Goal: Obtain resource: Obtain resource

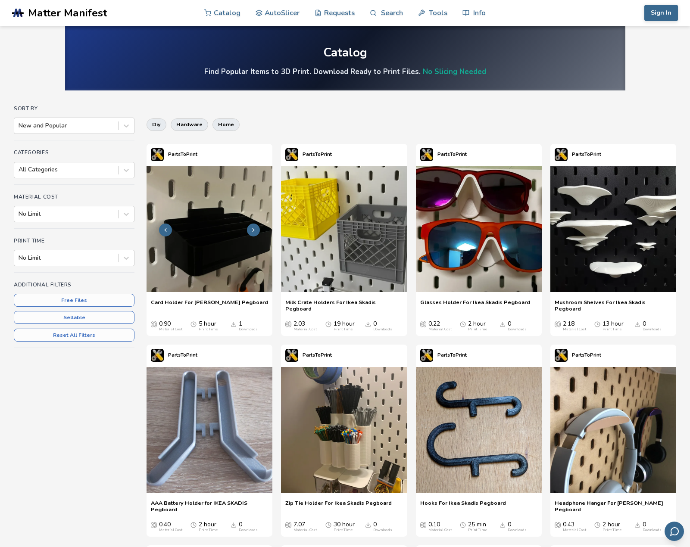
click at [253, 230] on icon at bounding box center [253, 230] width 6 height 6
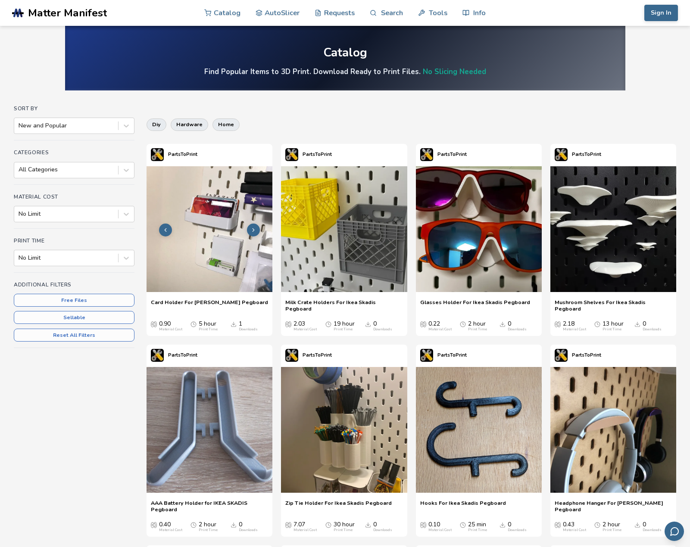
click at [253, 230] on icon at bounding box center [253, 230] width 6 height 6
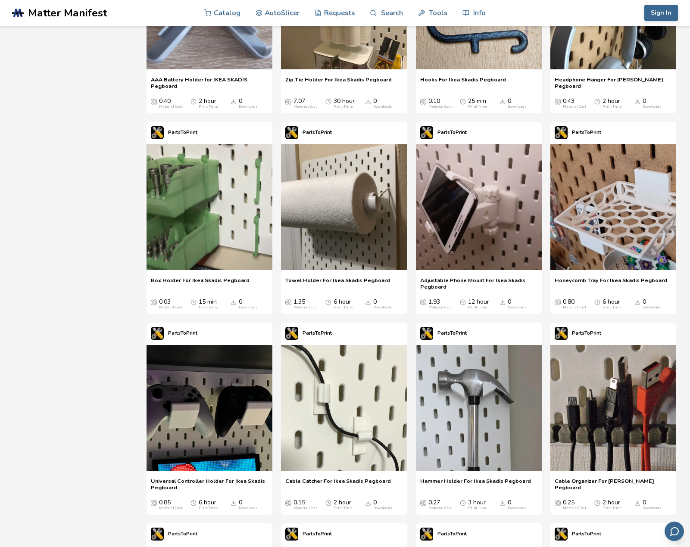
scroll to position [431, 0]
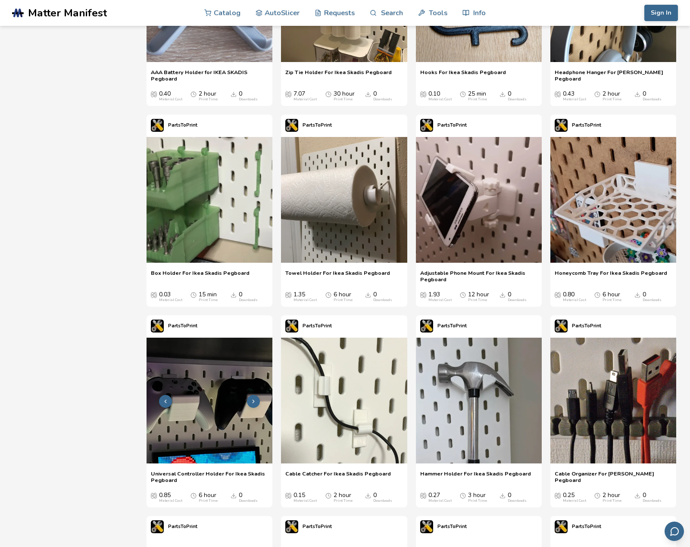
click at [243, 437] on img at bounding box center [209, 401] width 126 height 126
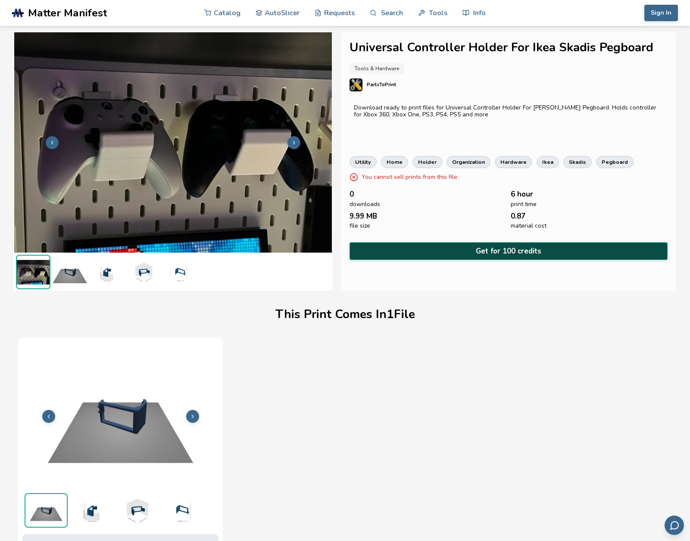
click at [476, 246] on button "Get for 100 credits" at bounding box center [508, 251] width 318 height 18
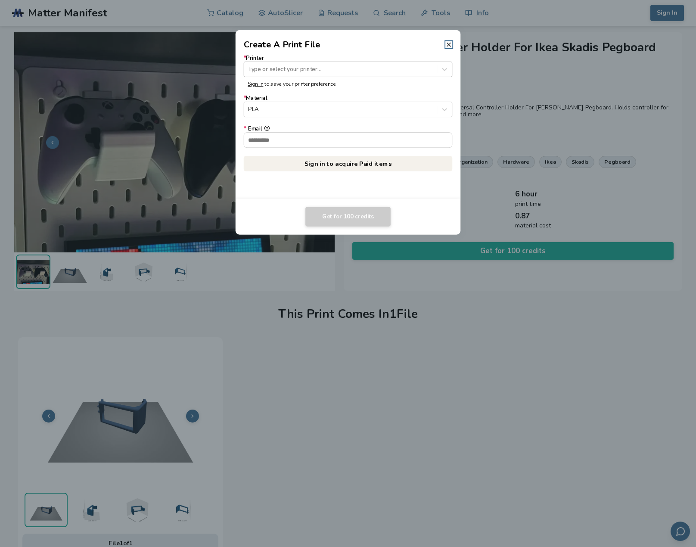
click at [351, 68] on div at bounding box center [340, 69] width 184 height 8
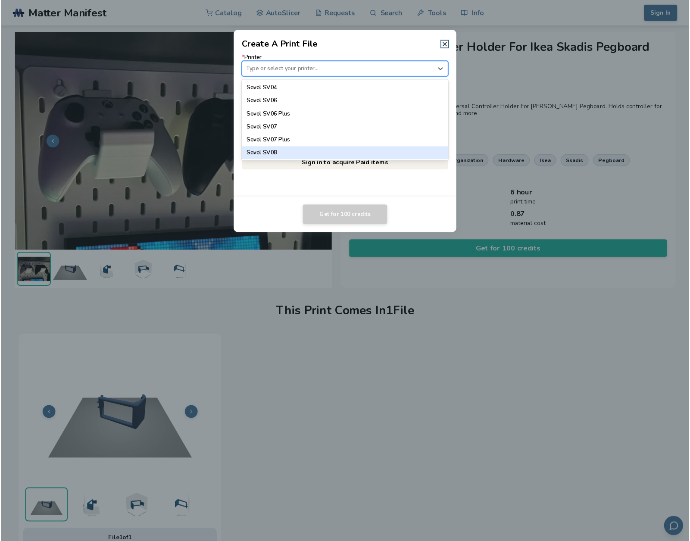
scroll to position [802, 0]
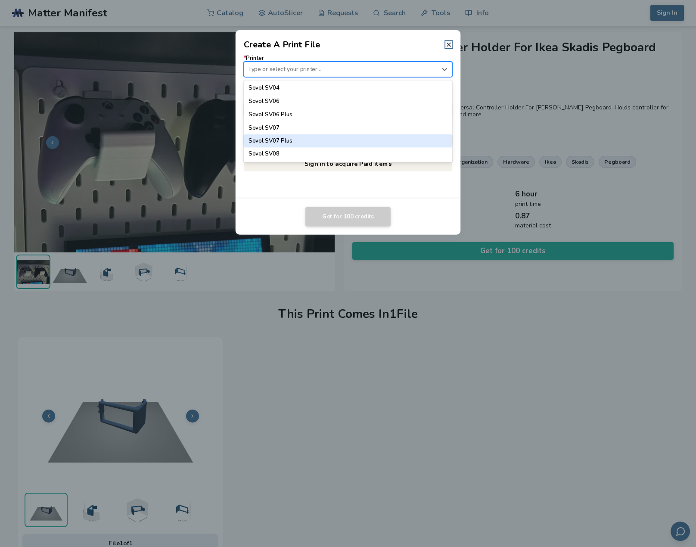
click at [412, 133] on div "Sovol SV07" at bounding box center [348, 127] width 209 height 13
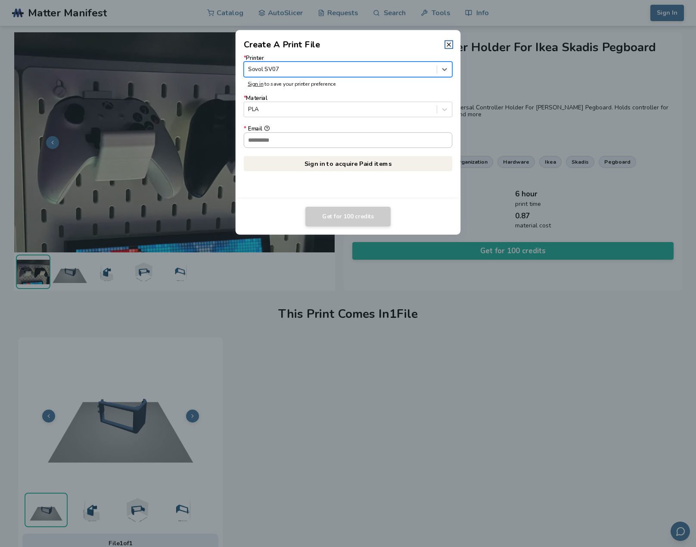
click at [334, 144] on input "* Email" at bounding box center [348, 140] width 208 height 15
click at [433, 196] on div "* Printer Sovol SV07 Sign in to save your printer preference * Material PLA * E…" at bounding box center [348, 125] width 225 height 148
click at [445, 45] on icon at bounding box center [448, 44] width 7 height 7
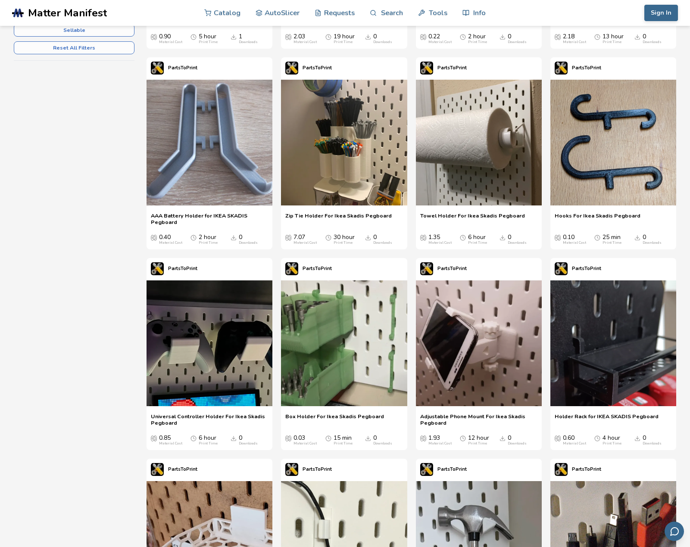
scroll to position [431, 0]
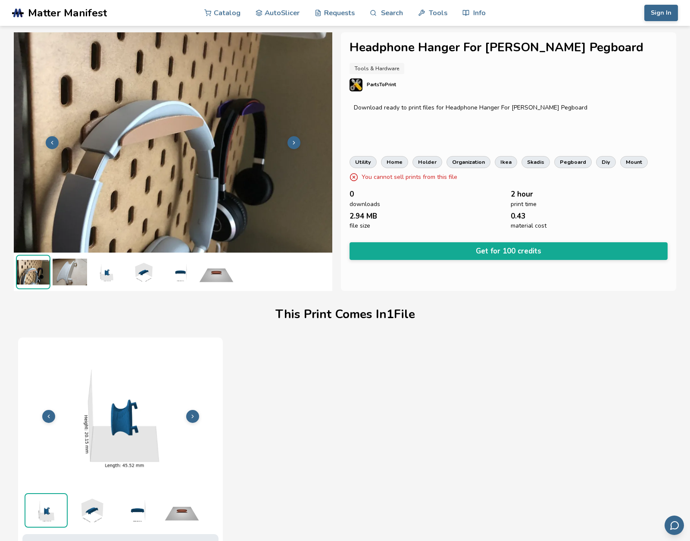
click at [193, 419] on icon at bounding box center [193, 416] width 6 height 6
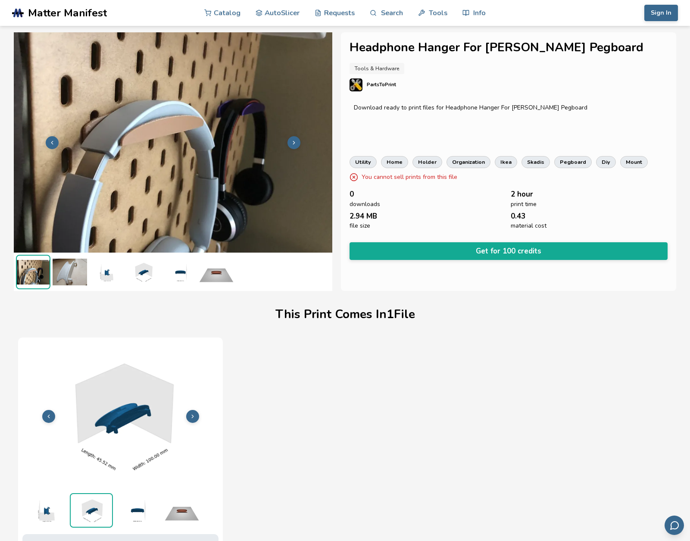
click at [193, 419] on icon at bounding box center [193, 416] width 6 height 6
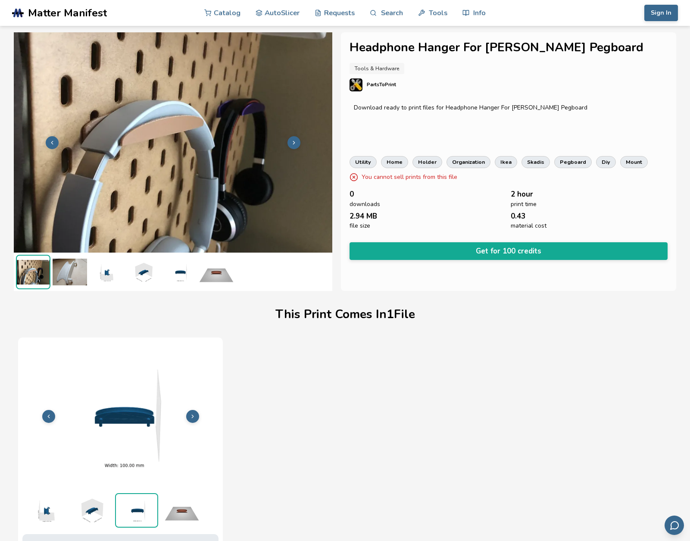
click at [193, 419] on icon at bounding box center [193, 416] width 6 height 6
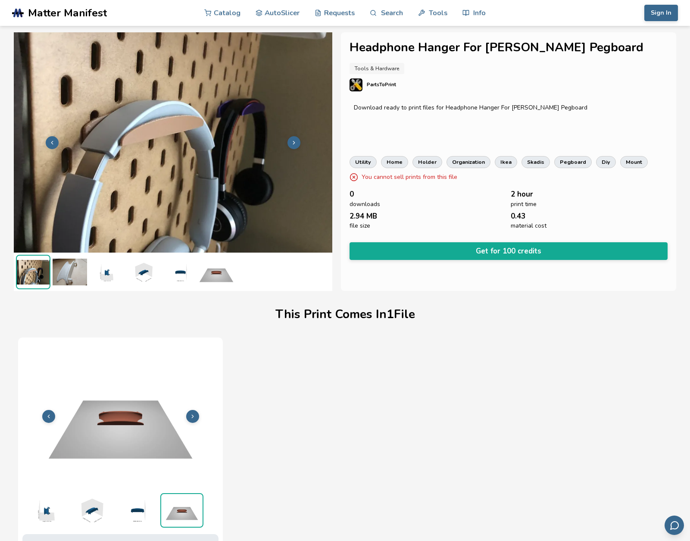
click at [193, 419] on icon at bounding box center [193, 416] width 6 height 6
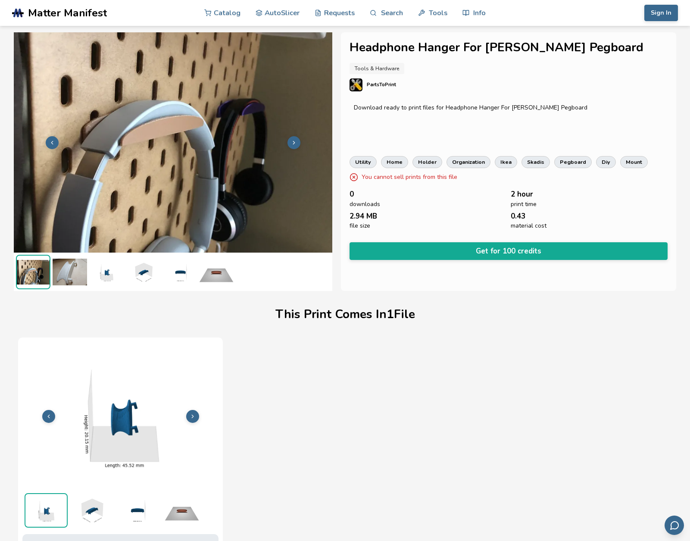
click at [193, 419] on icon at bounding box center [193, 416] width 6 height 6
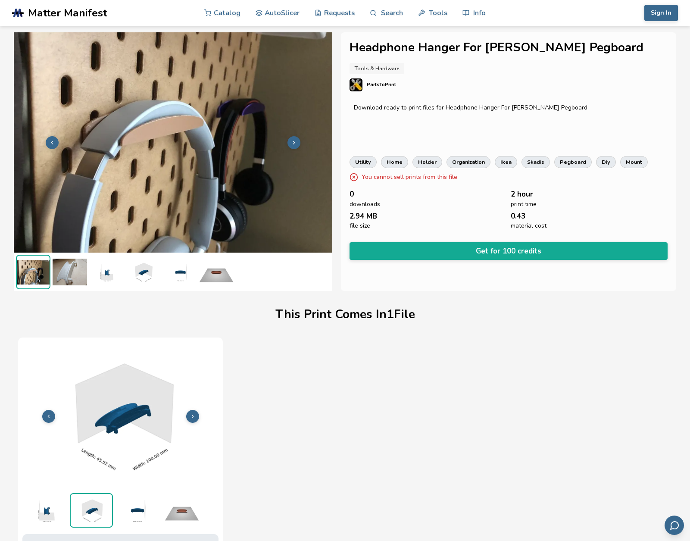
click at [193, 419] on icon at bounding box center [193, 416] width 6 height 6
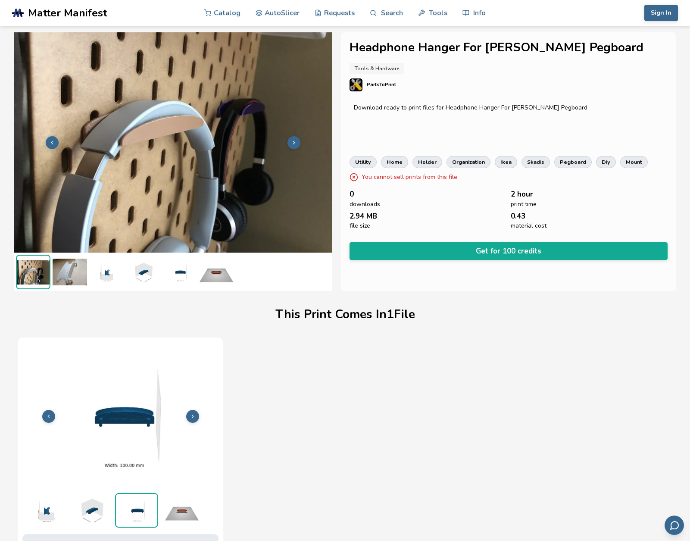
click at [193, 419] on icon at bounding box center [193, 416] width 6 height 6
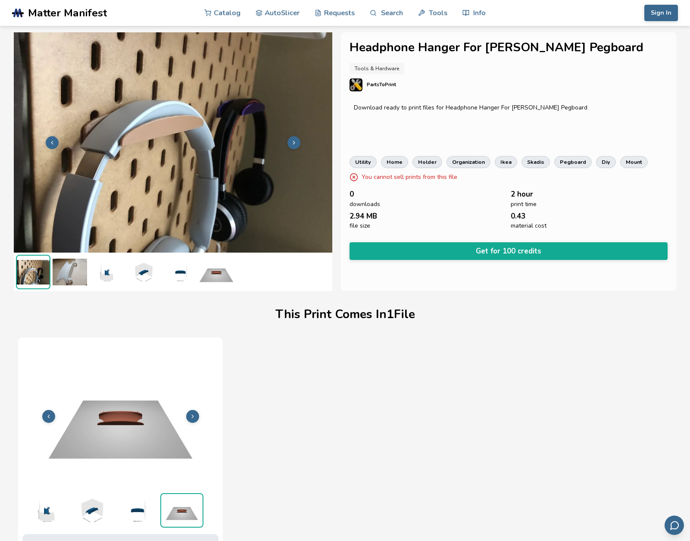
click at [193, 419] on icon at bounding box center [193, 416] width 6 height 6
